Goal: Check status

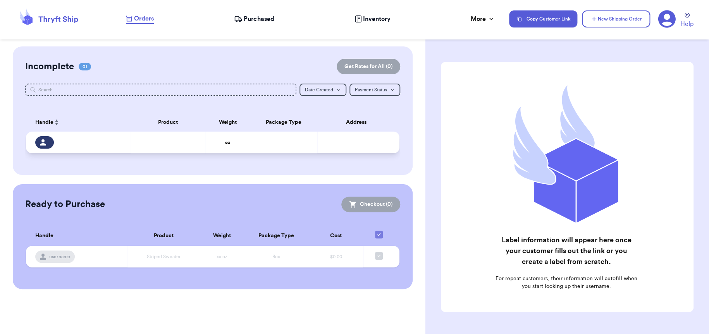
click at [76, 141] on div at bounding box center [80, 142] width 91 height 12
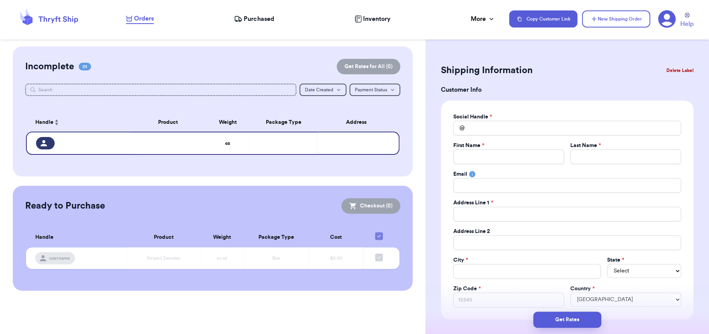
click at [669, 68] on button "Delete Label" at bounding box center [679, 70] width 33 height 17
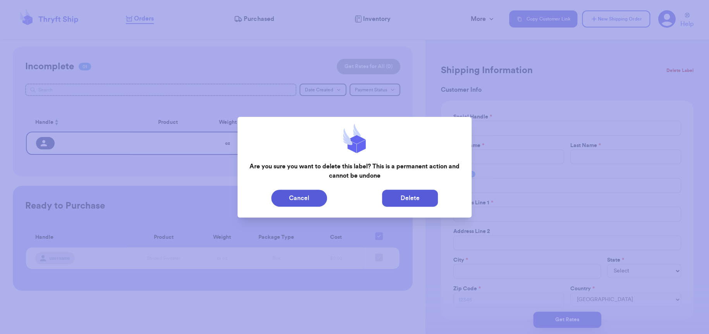
click at [428, 203] on button "Delete" at bounding box center [410, 198] width 56 height 17
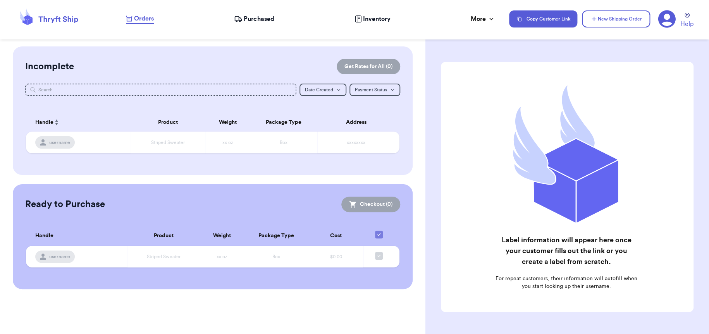
click at [269, 19] on span "Purchased" at bounding box center [259, 18] width 30 height 9
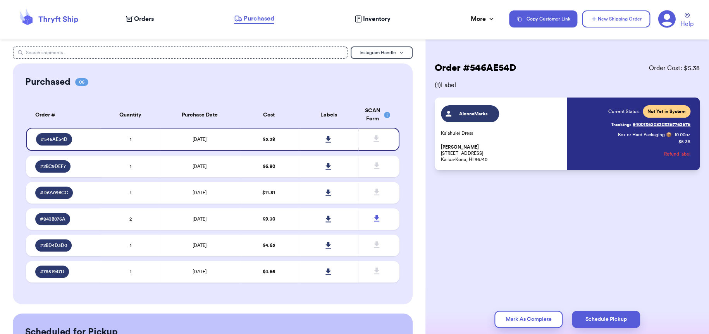
click at [648, 124] on link "Tracking: 9400136208303367763676" at bounding box center [650, 125] width 79 height 12
